Goal: Information Seeking & Learning: Learn about a topic

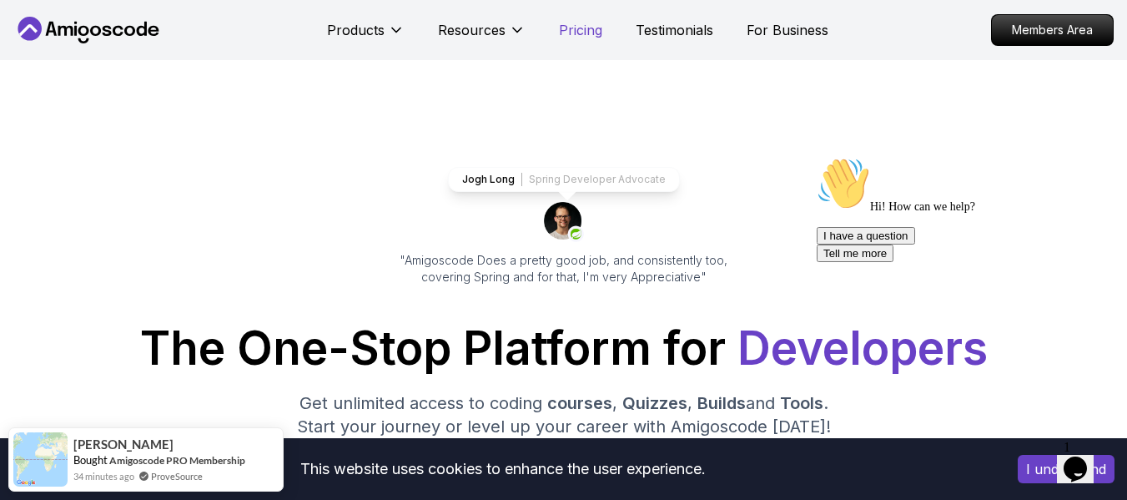
click at [596, 29] on p "Pricing" at bounding box center [580, 30] width 43 height 20
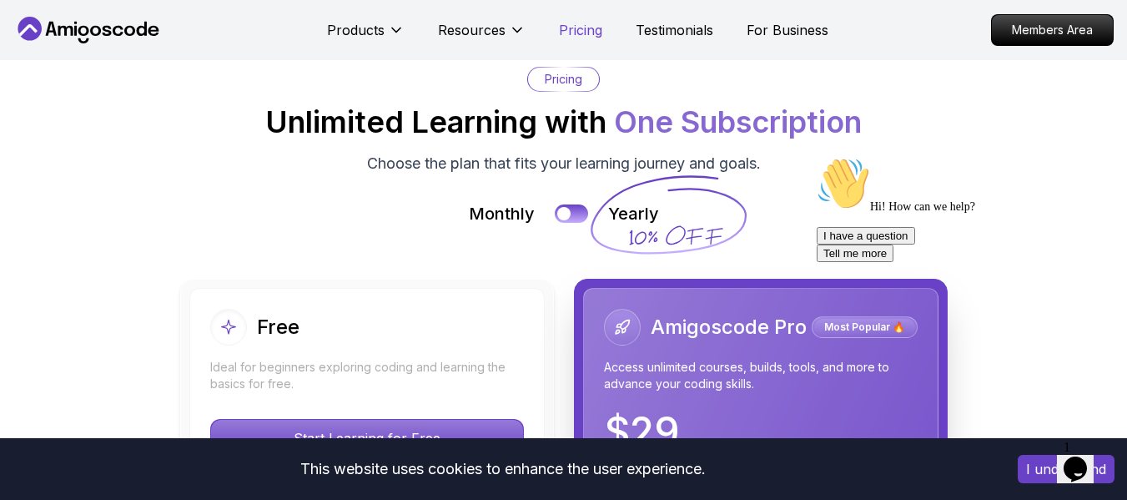
scroll to position [3639, 0]
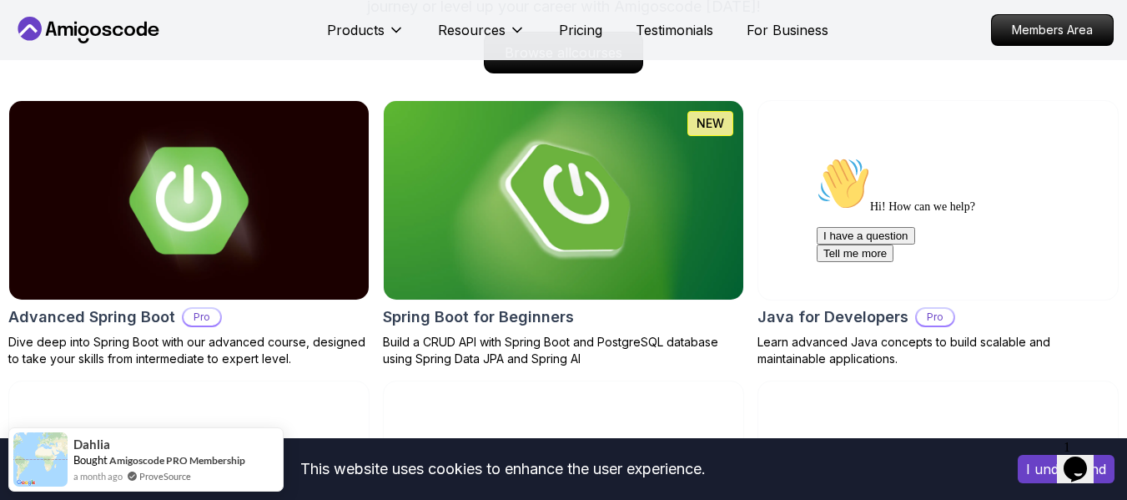
scroll to position [1759, 0]
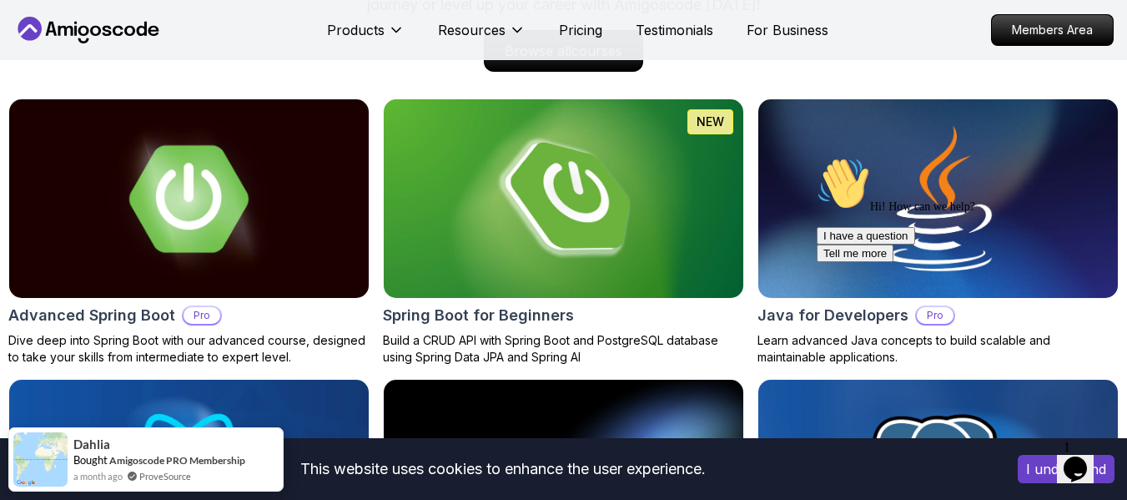
click at [545, 74] on div "Courses Builds Discover Amigoscode's Latest Premium Courses! Get unlimited acce…" at bounding box center [563, 259] width 1110 height 773
click at [547, 67] on p "Browse all courses" at bounding box center [564, 51] width 150 height 38
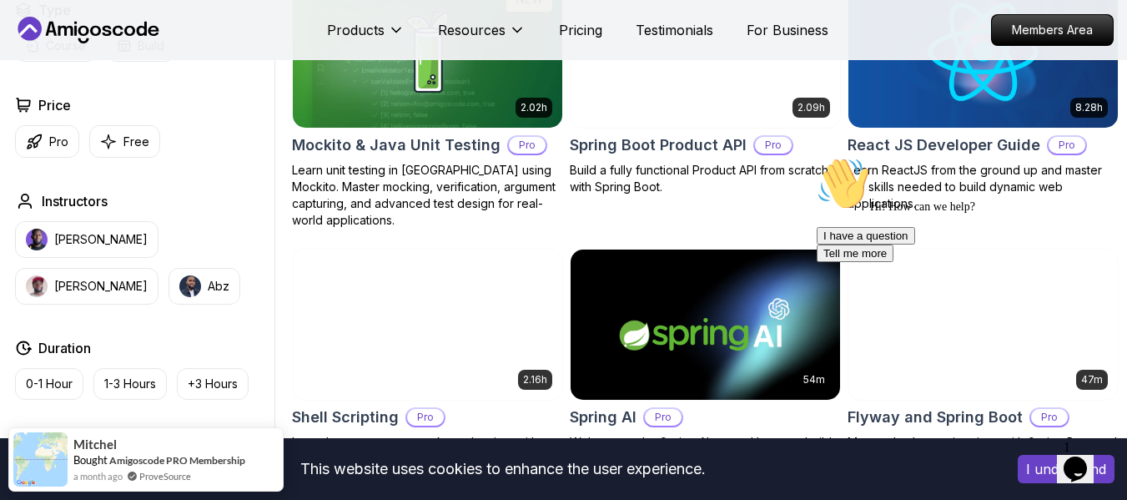
scroll to position [3601, 0]
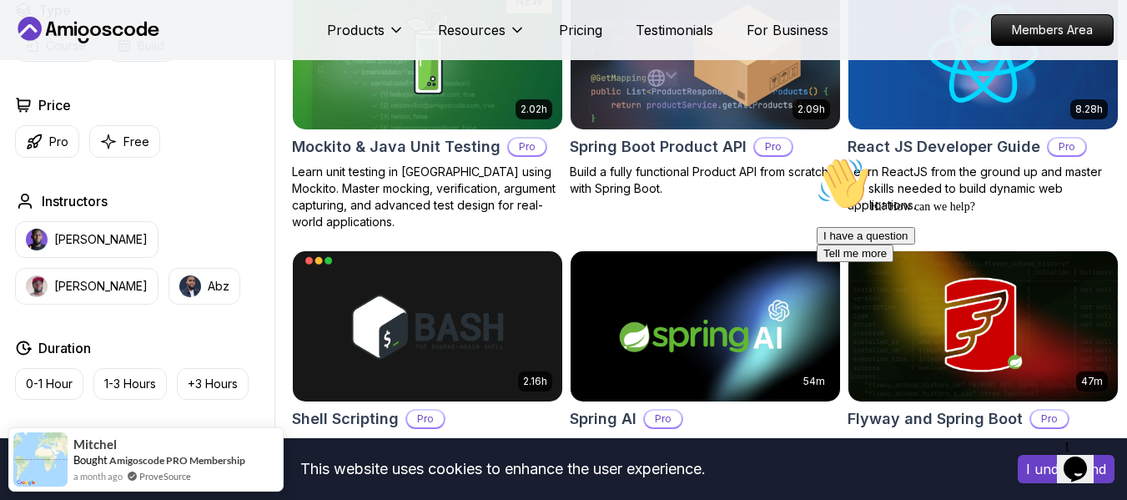
click at [911, 183] on div "Hi! How can we help? I have a question Tell me more" at bounding box center [967, 209] width 300 height 105
click at [925, 133] on img at bounding box center [983, 53] width 283 height 159
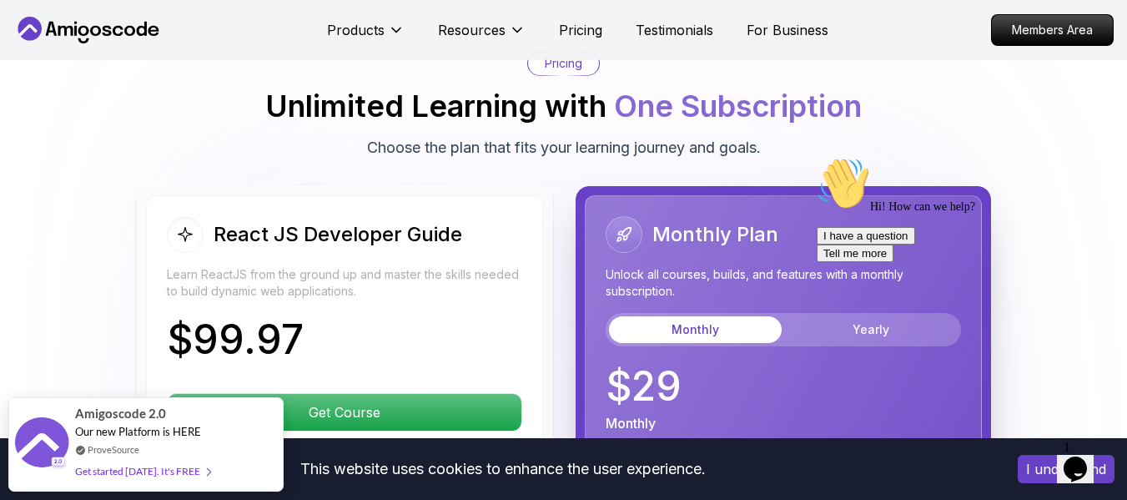
scroll to position [3853, 0]
